Goal: Transaction & Acquisition: Subscribe to service/newsletter

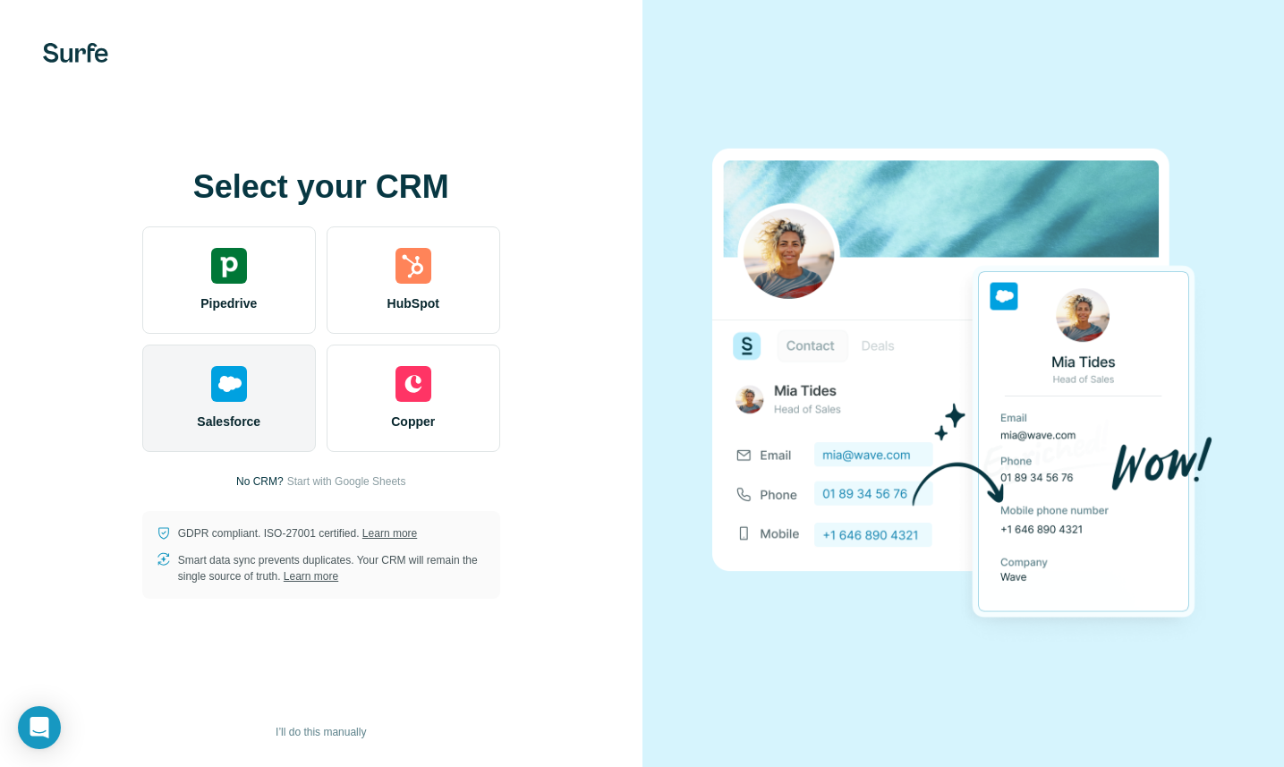
click at [239, 403] on div "Salesforce" at bounding box center [229, 397] width 174 height 107
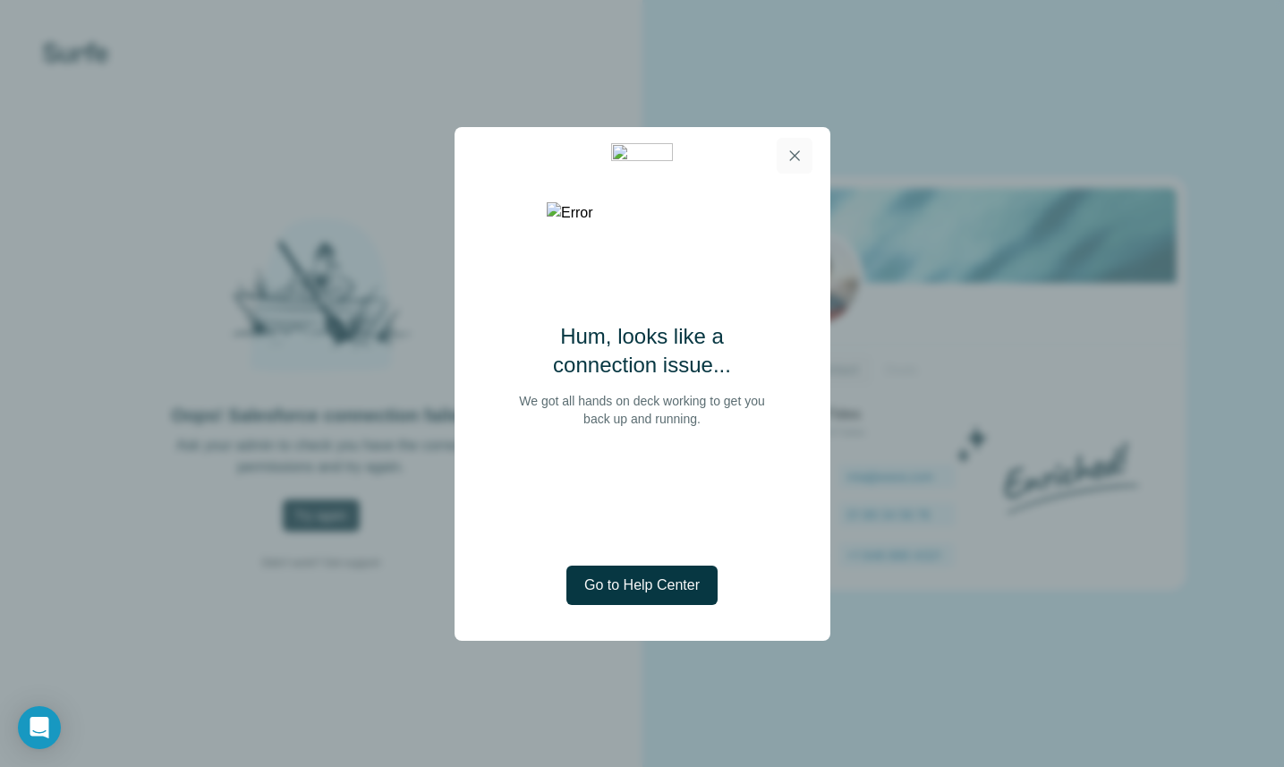
click at [798, 156] on icon "button" at bounding box center [794, 156] width 18 height 18
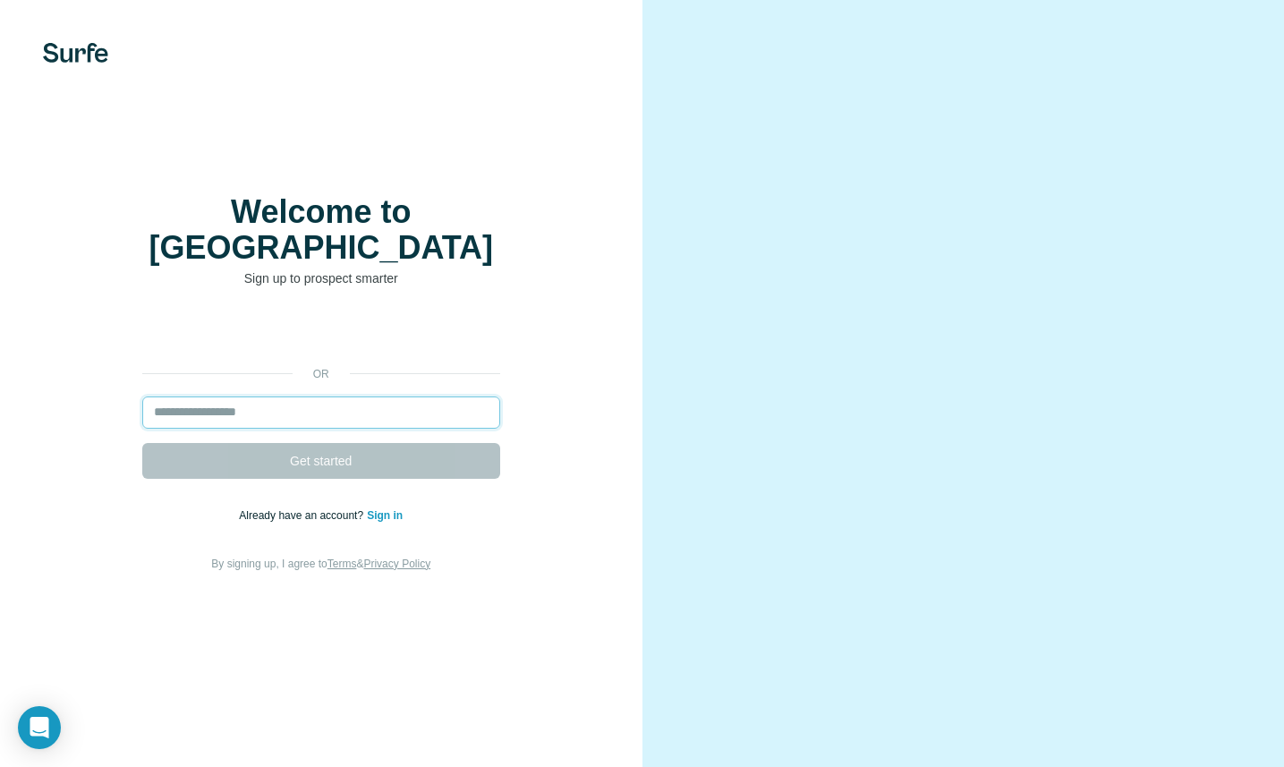
click at [392, 396] on input "email" at bounding box center [321, 412] width 358 height 32
click at [393, 396] on input "email" at bounding box center [321, 412] width 358 height 32
click at [396, 396] on input "email" at bounding box center [321, 412] width 358 height 32
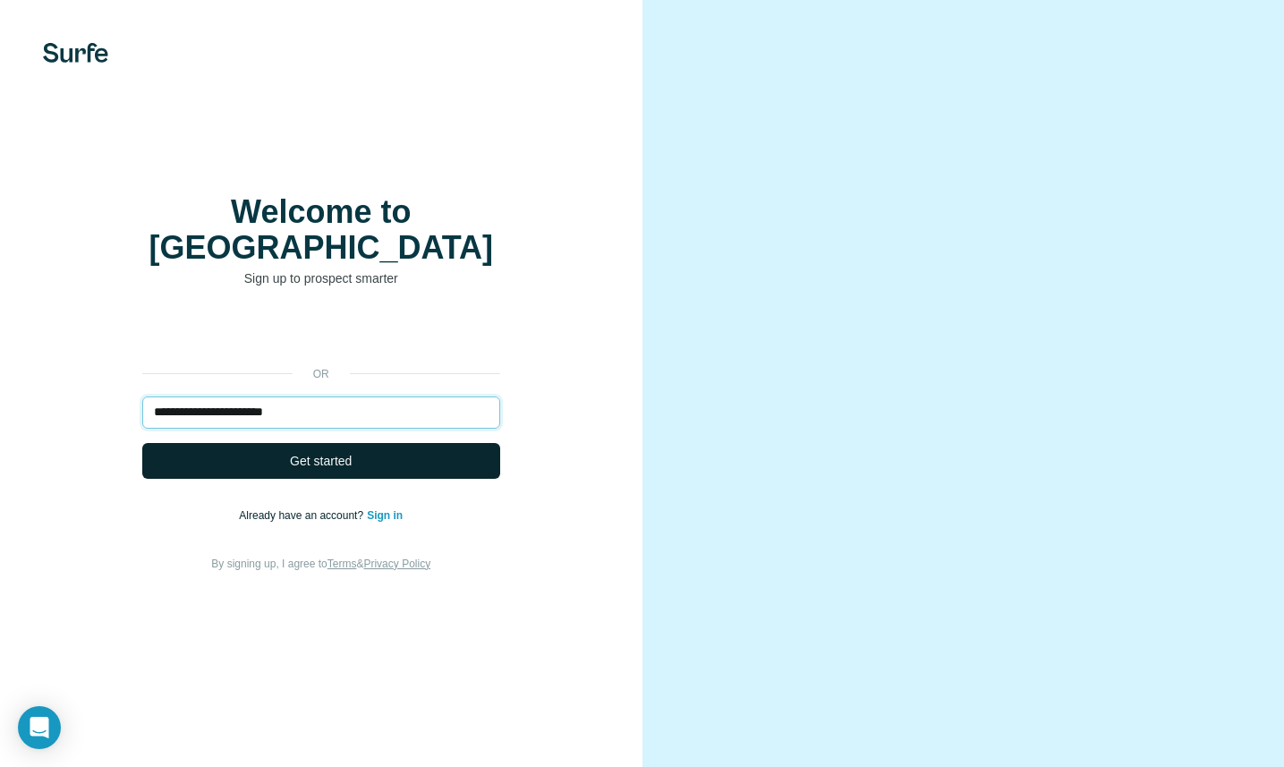
type input "**********"
click at [408, 444] on button "Get started" at bounding box center [321, 461] width 358 height 36
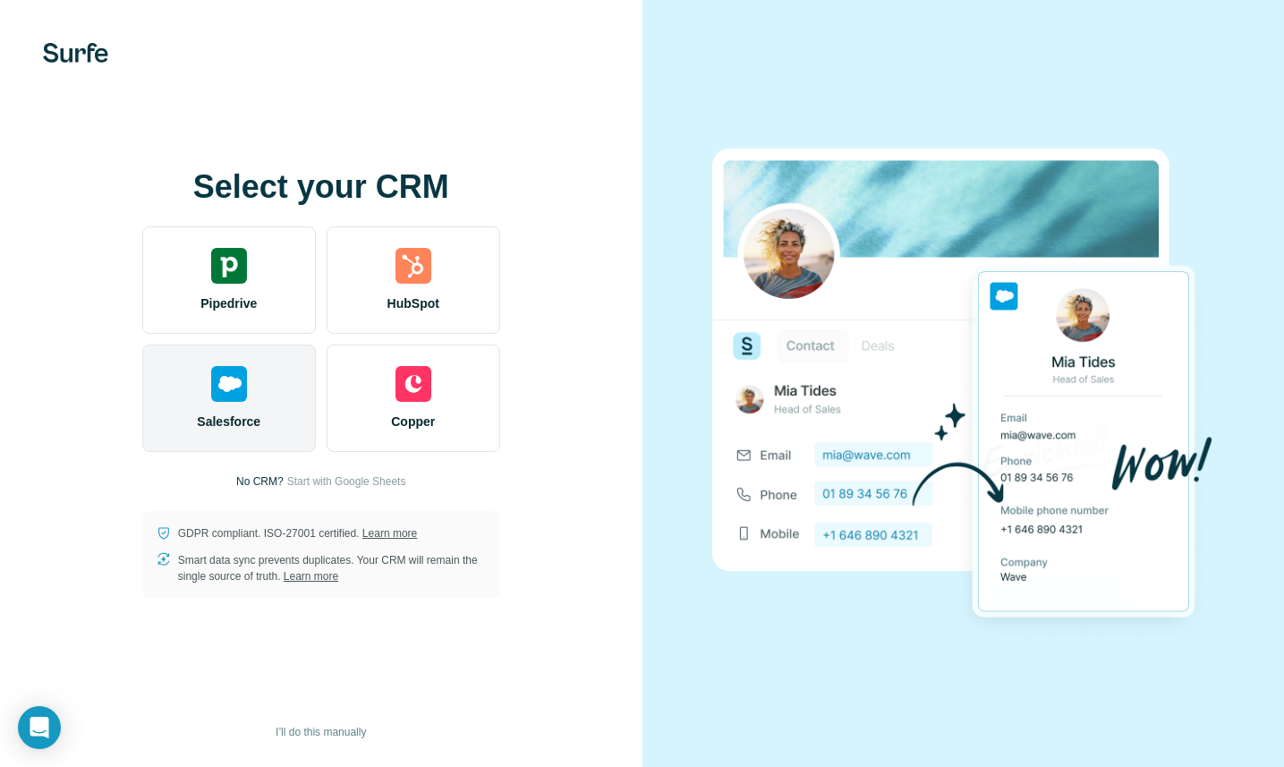
click at [187, 403] on div "Salesforce" at bounding box center [229, 397] width 174 height 107
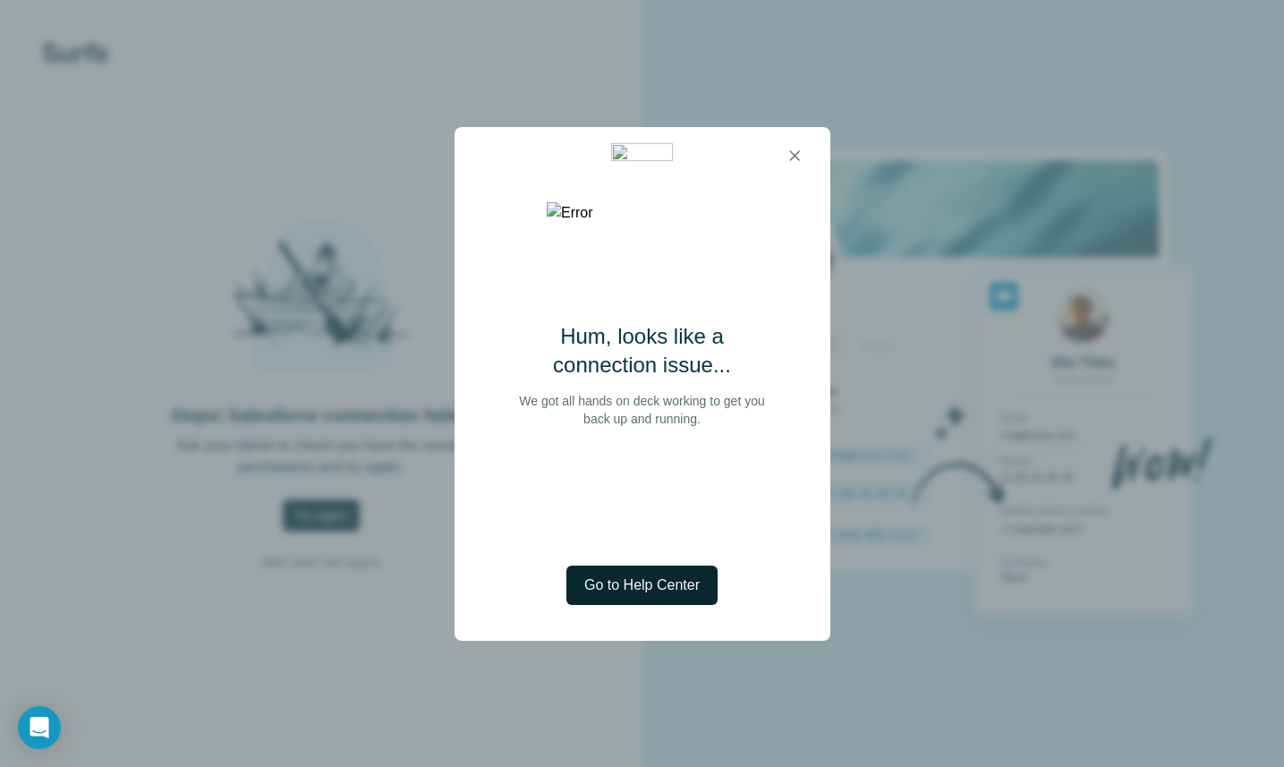
click at [674, 600] on button "Go to Help Center" at bounding box center [641, 584] width 151 height 39
